Goal: Browse casually

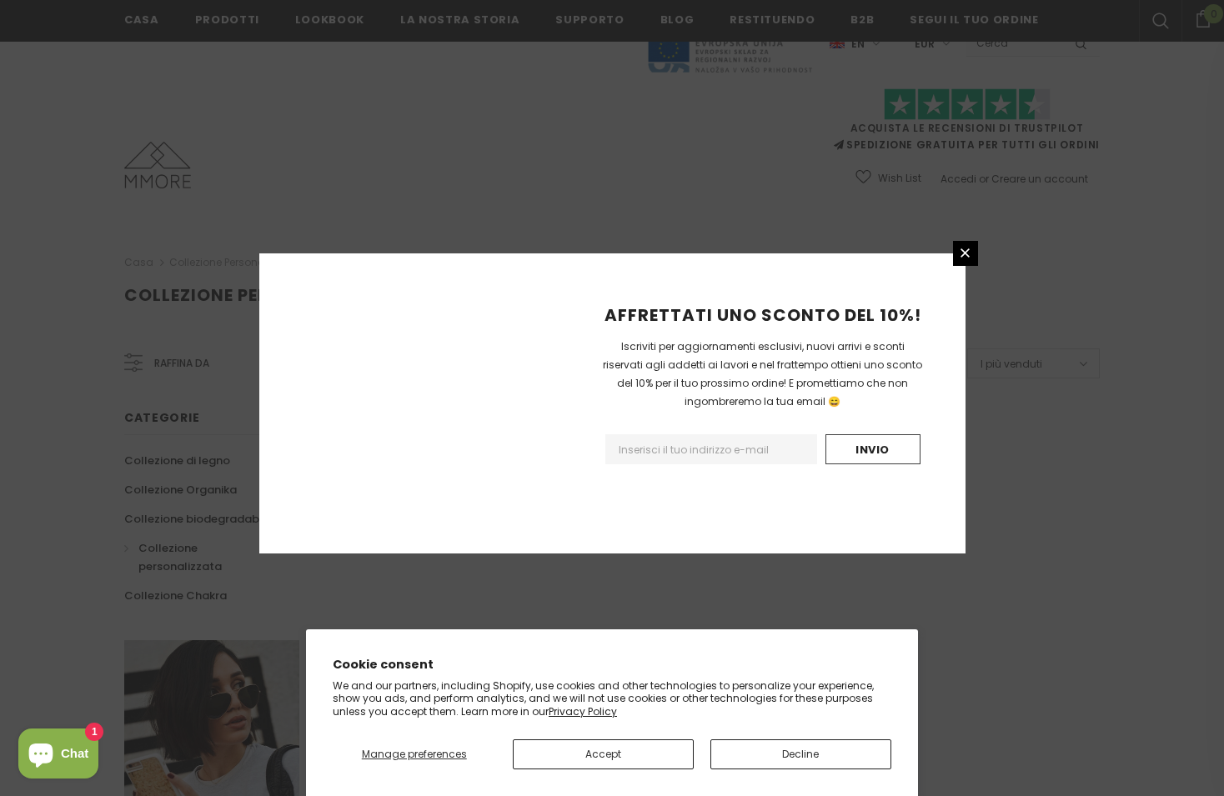
scroll to position [913, 0]
